Goal: Information Seeking & Learning: Learn about a topic

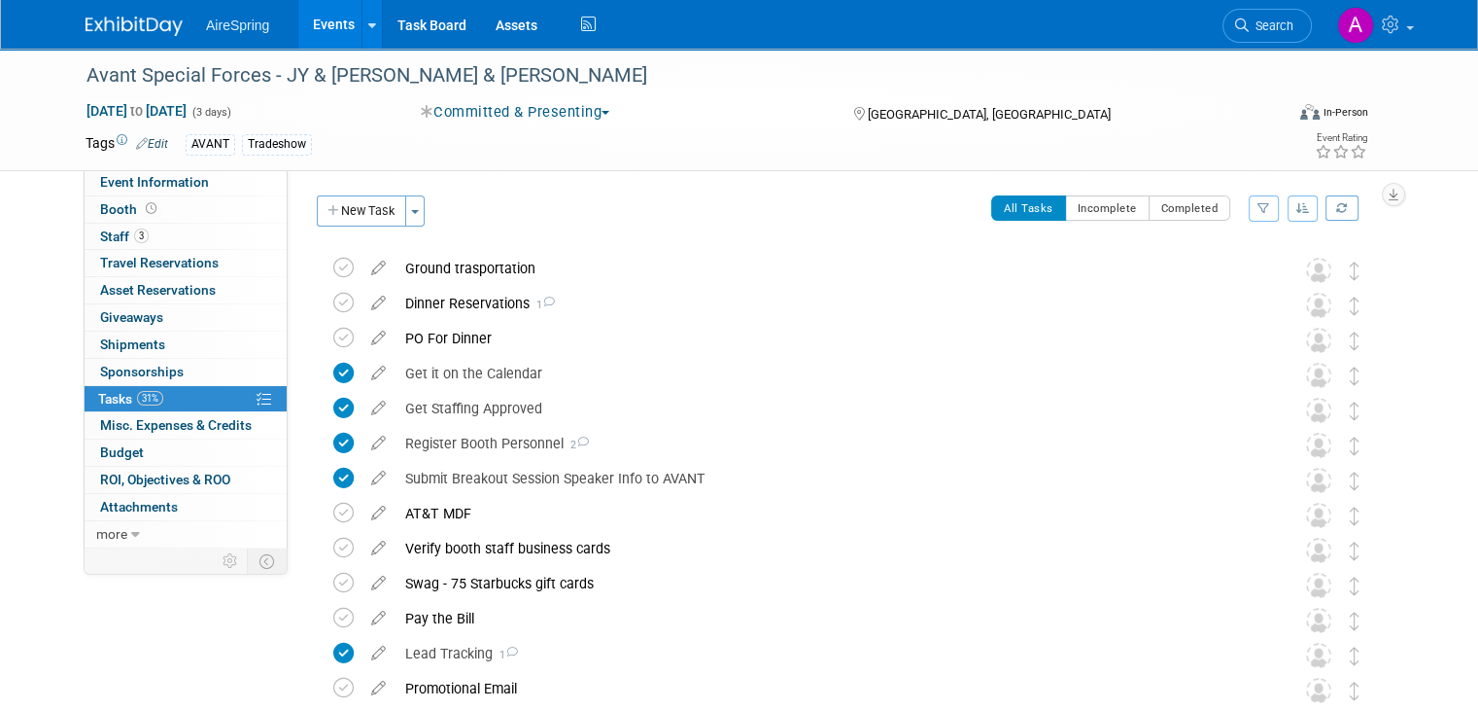
click at [327, 19] on link "Events" at bounding box center [333, 24] width 71 height 49
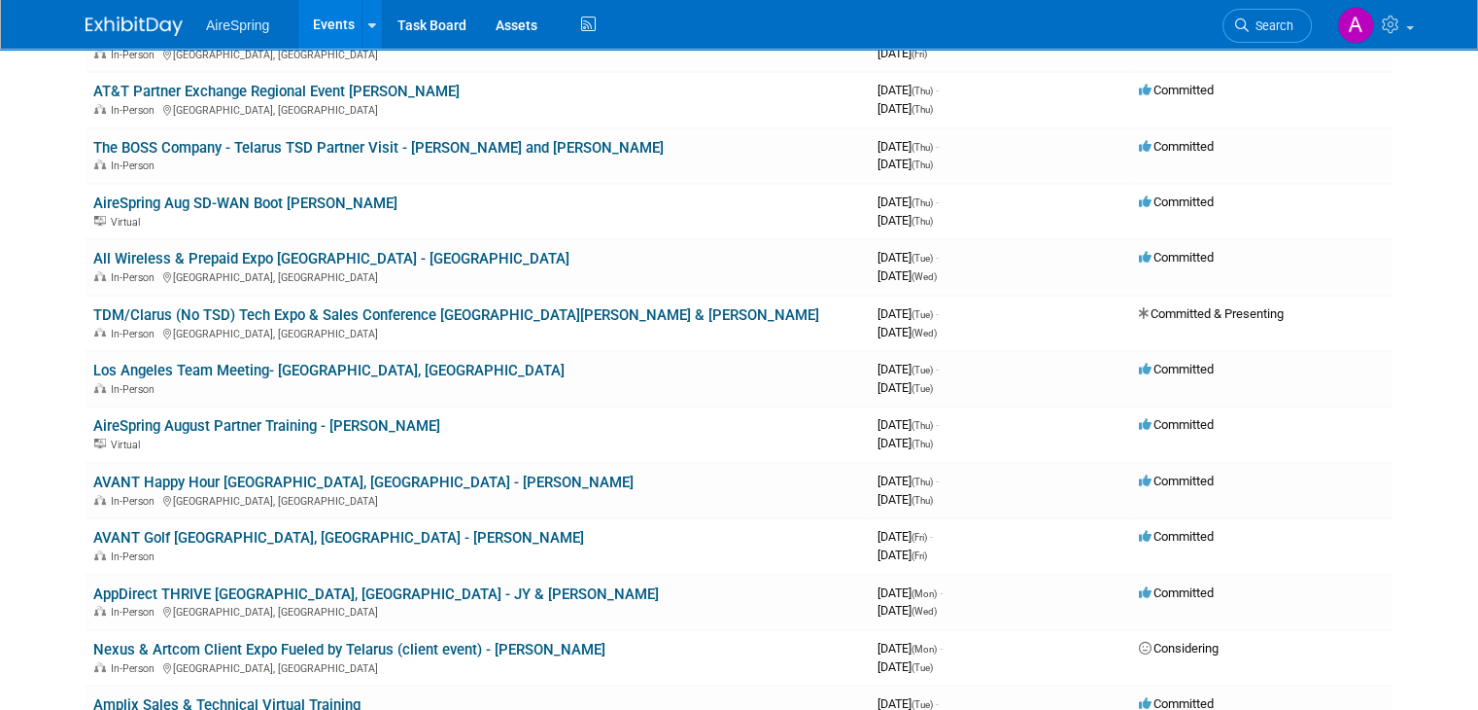
click at [44, 420] on body "AireSpring Events Add Event Bulk Upload Events Shareable Event Boards Recently …" at bounding box center [739, 161] width 1478 height 710
click at [385, 313] on link "TDM/Clarus (No TSD) Tech Expo & Sales Conference St. Louis - Hailey & O'Leary" at bounding box center [456, 314] width 726 height 17
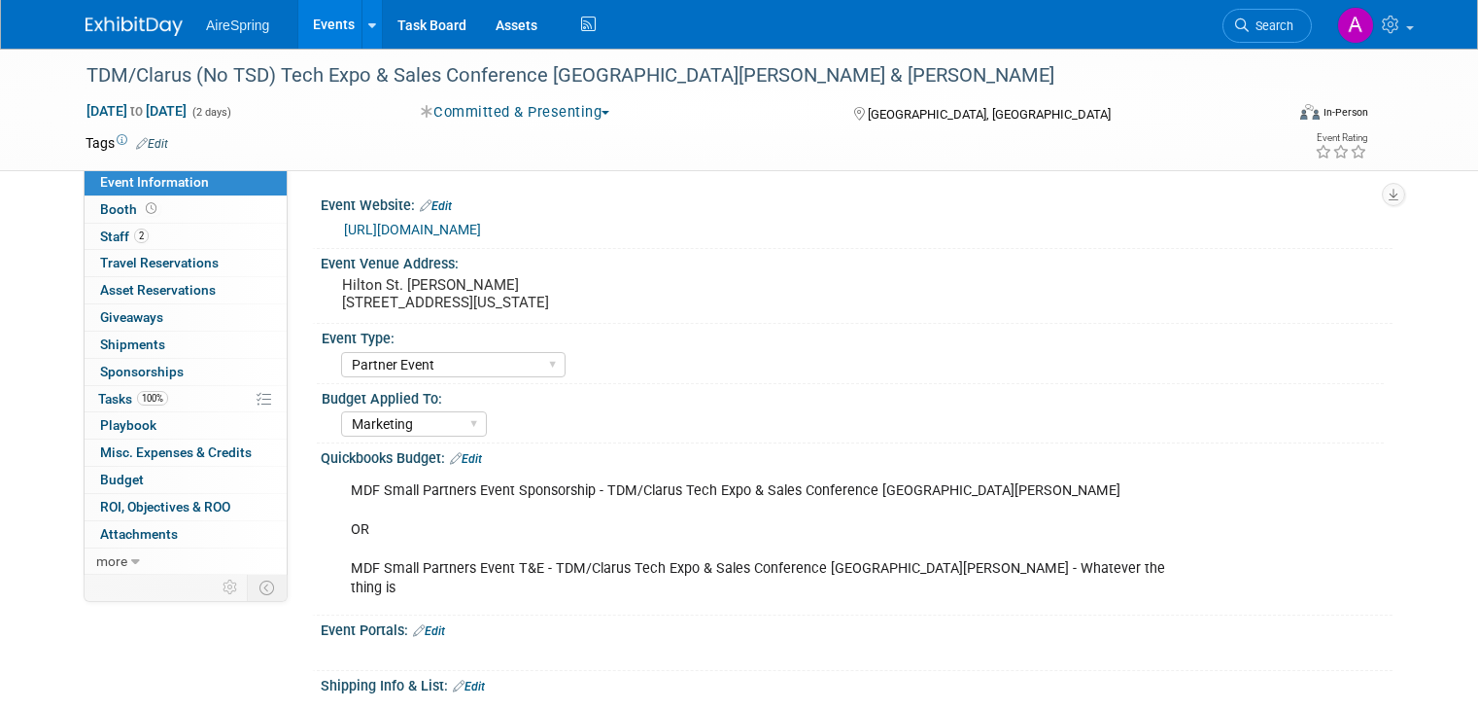
select select "Partner Event"
select select "Marketing"
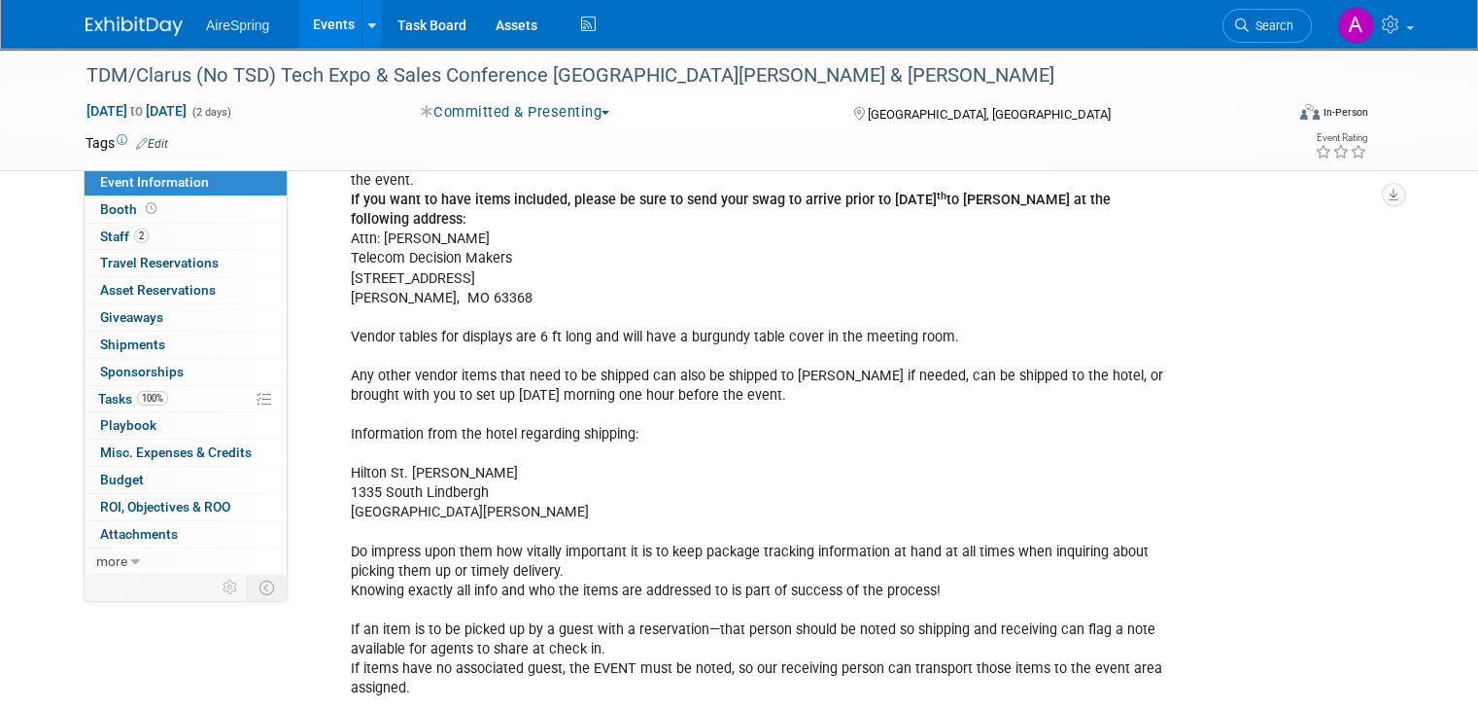
scroll to position [583, 0]
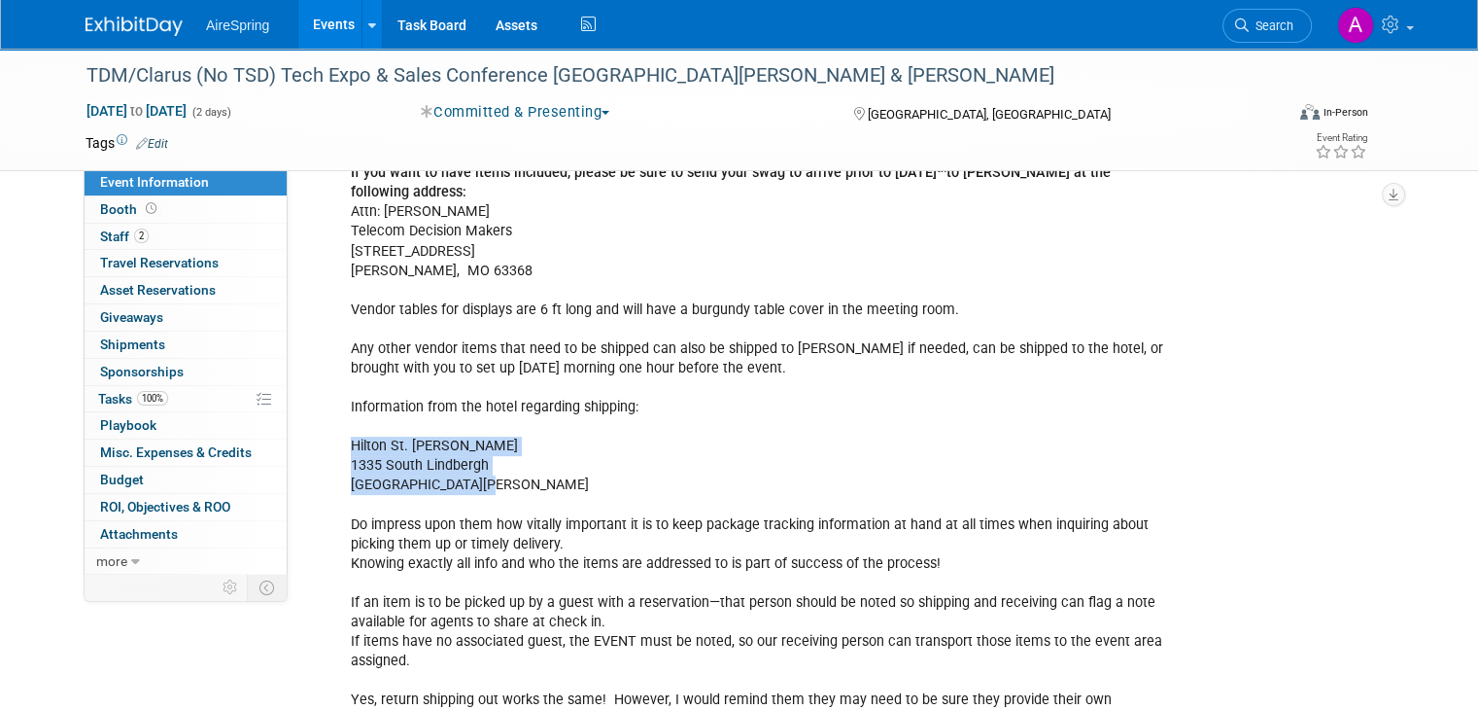
drag, startPoint x: 462, startPoint y: 464, endPoint x: 335, endPoint y: 428, distance: 131.4
click at [337, 428] on div "As part of the event, we will put together a customer gift bag that will includ…" at bounding box center [761, 437] width 848 height 644
copy div "Hilton St. [PERSON_NAME] [STREET_ADDRESS][PERSON_NAME]"
click at [441, 429] on div "As part of the event, we will put together a customer gift bag that will includ…" at bounding box center [761, 437] width 848 height 644
